Goal: Task Accomplishment & Management: Use online tool/utility

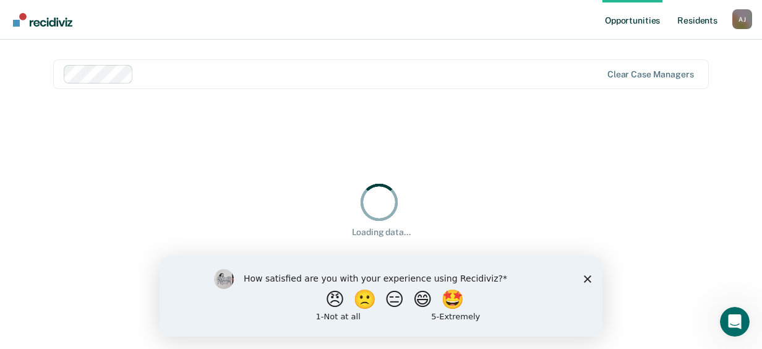
click at [691, 22] on link "Resident s" at bounding box center [697, 20] width 45 height 40
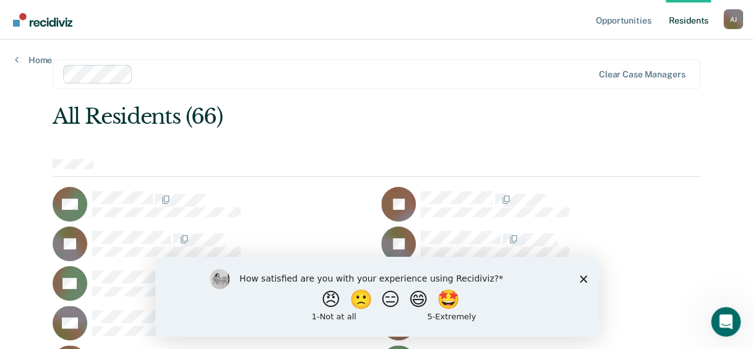
click at [689, 21] on link "Resident s" at bounding box center [687, 20] width 45 height 40
click at [732, 19] on div "A J" at bounding box center [733, 19] width 20 height 20
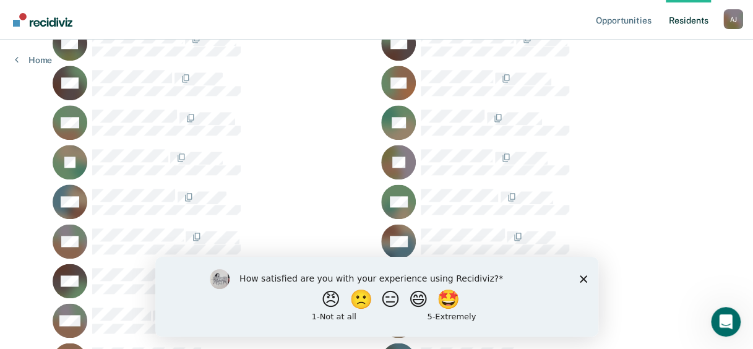
scroll to position [742, 0]
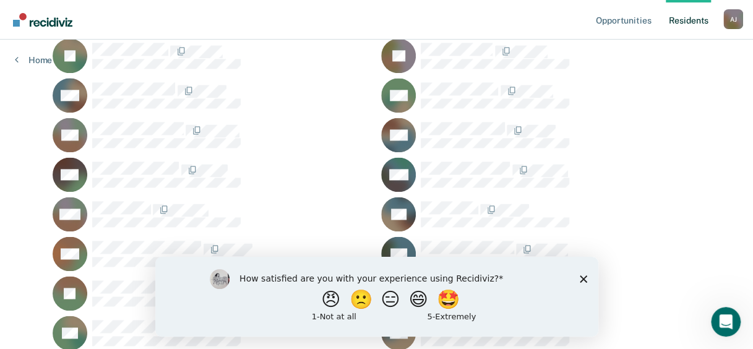
click at [584, 277] on polygon "Close survey" at bounding box center [582, 278] width 7 height 7
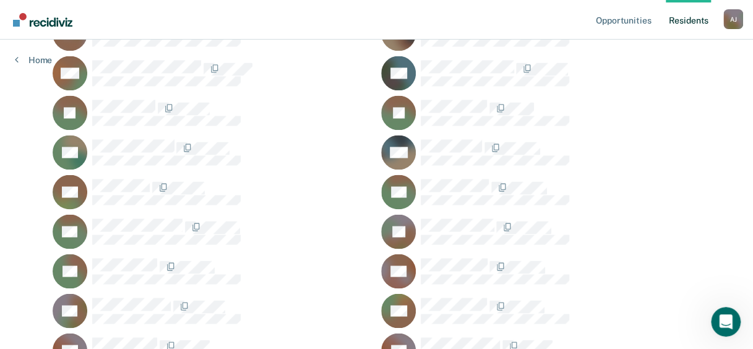
scroll to position [928, 0]
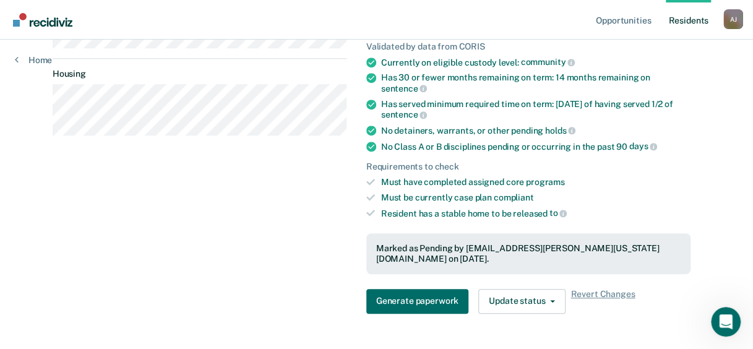
scroll to position [286, 0]
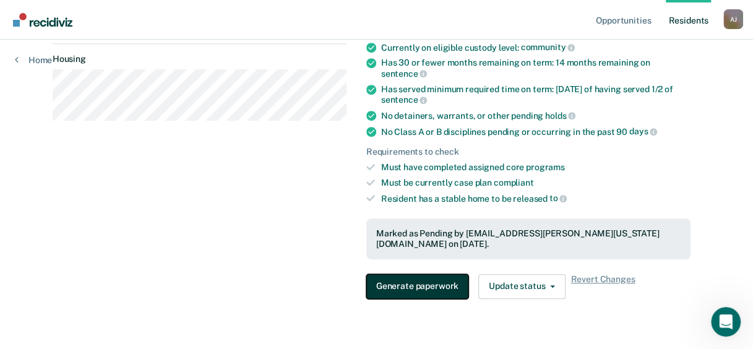
click at [422, 274] on button "Generate paperwork" at bounding box center [417, 286] width 102 height 25
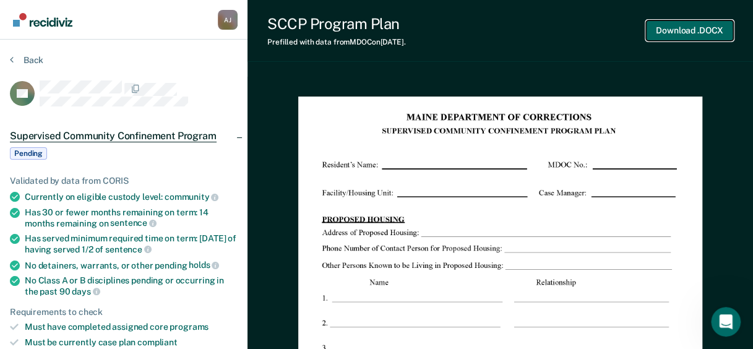
click at [662, 35] on button "Download .DOCX" at bounding box center [689, 30] width 87 height 20
